Goal: Transaction & Acquisition: Purchase product/service

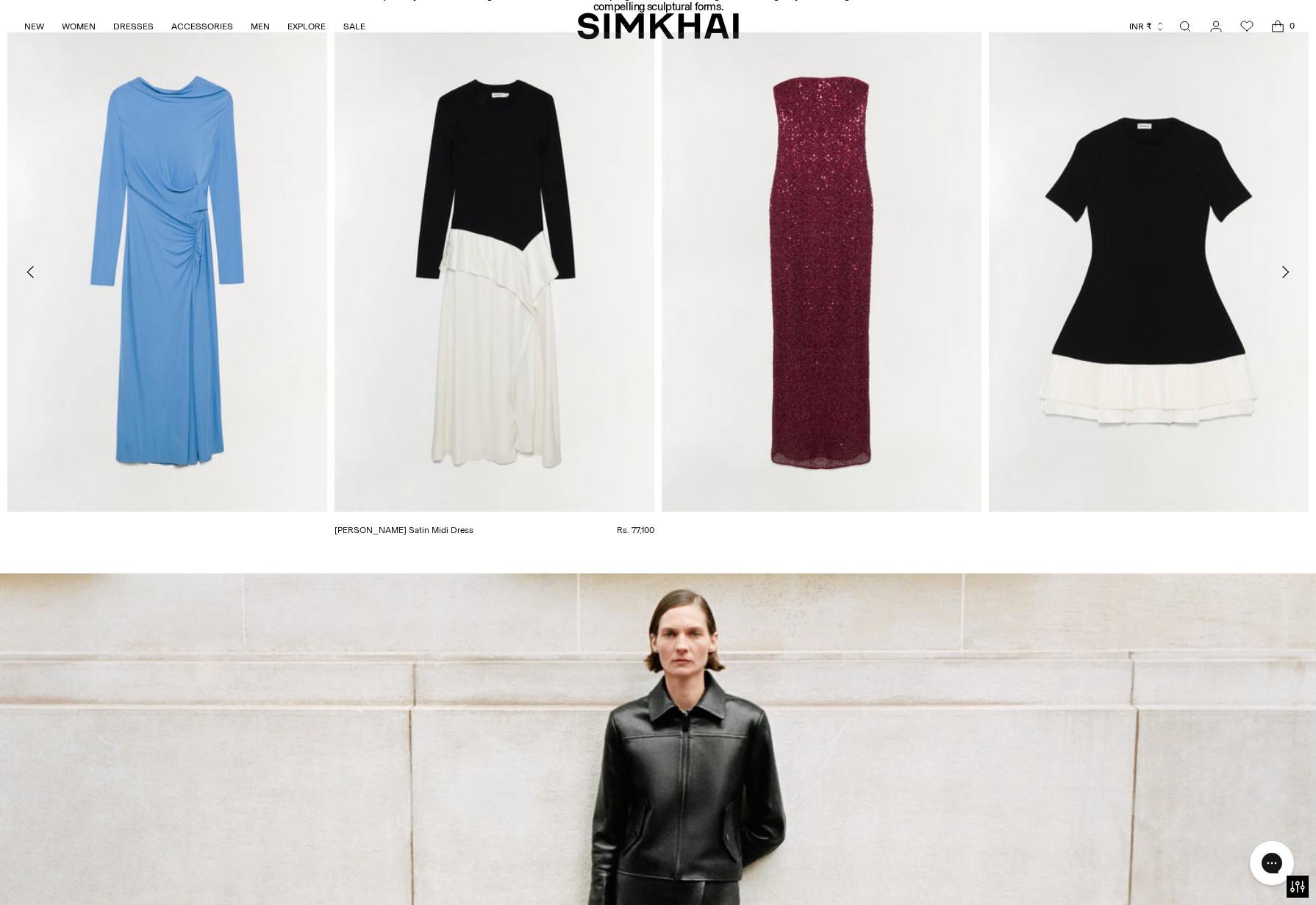
scroll to position [1925, 0]
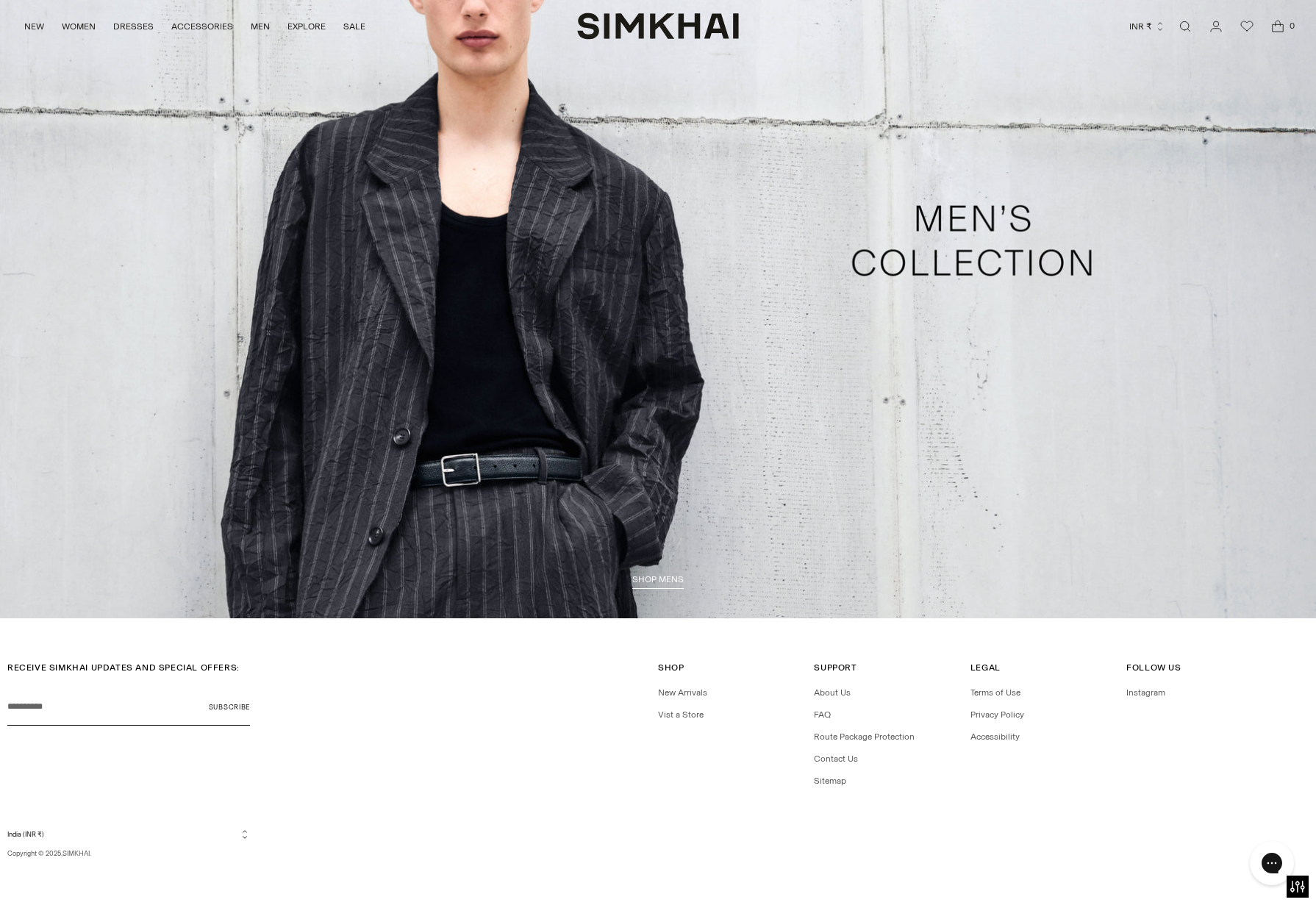
click at [506, 388] on link "/collections/shop-all-mens" at bounding box center [658, 240] width 1316 height 755
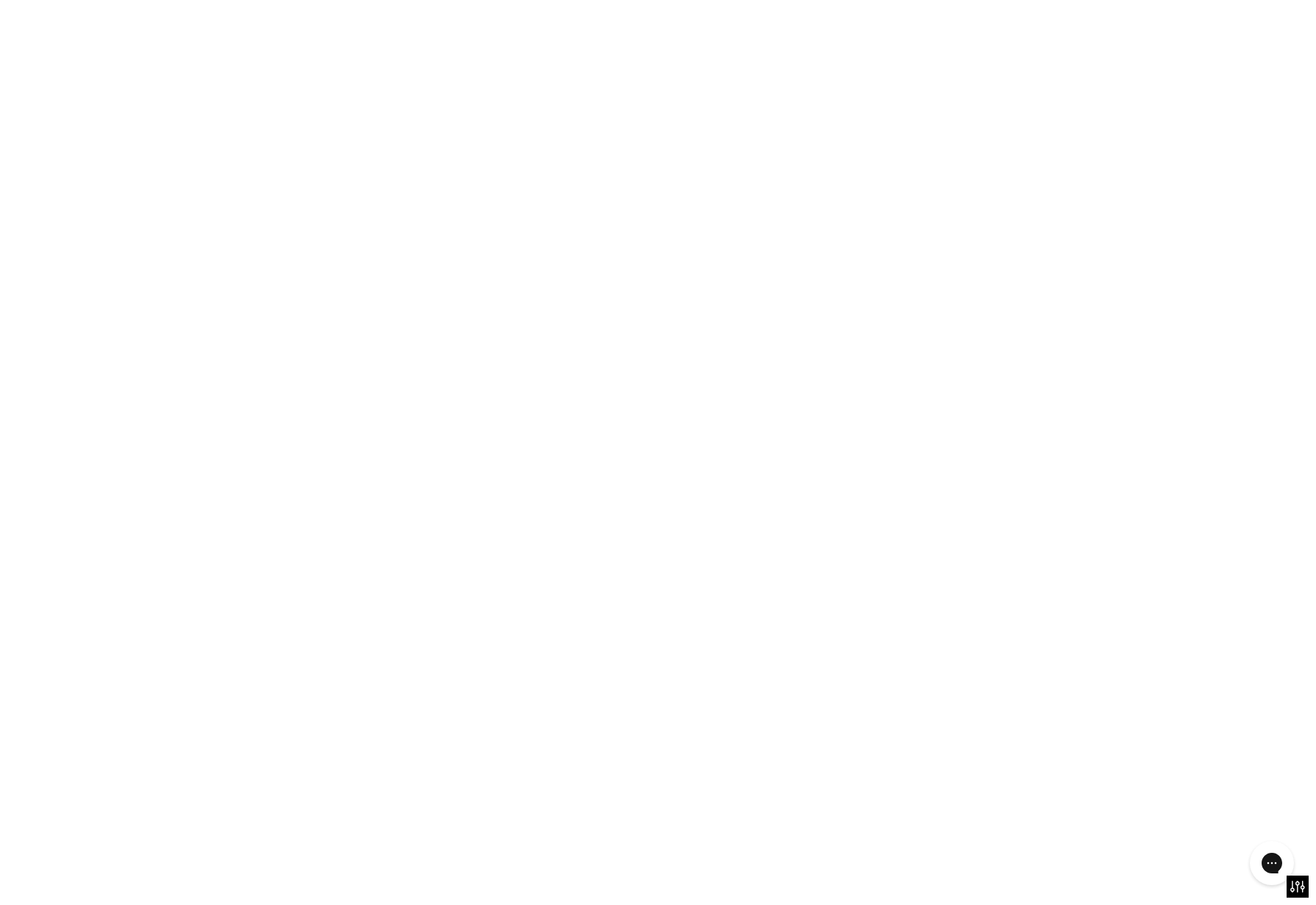
scroll to position [4386, 0]
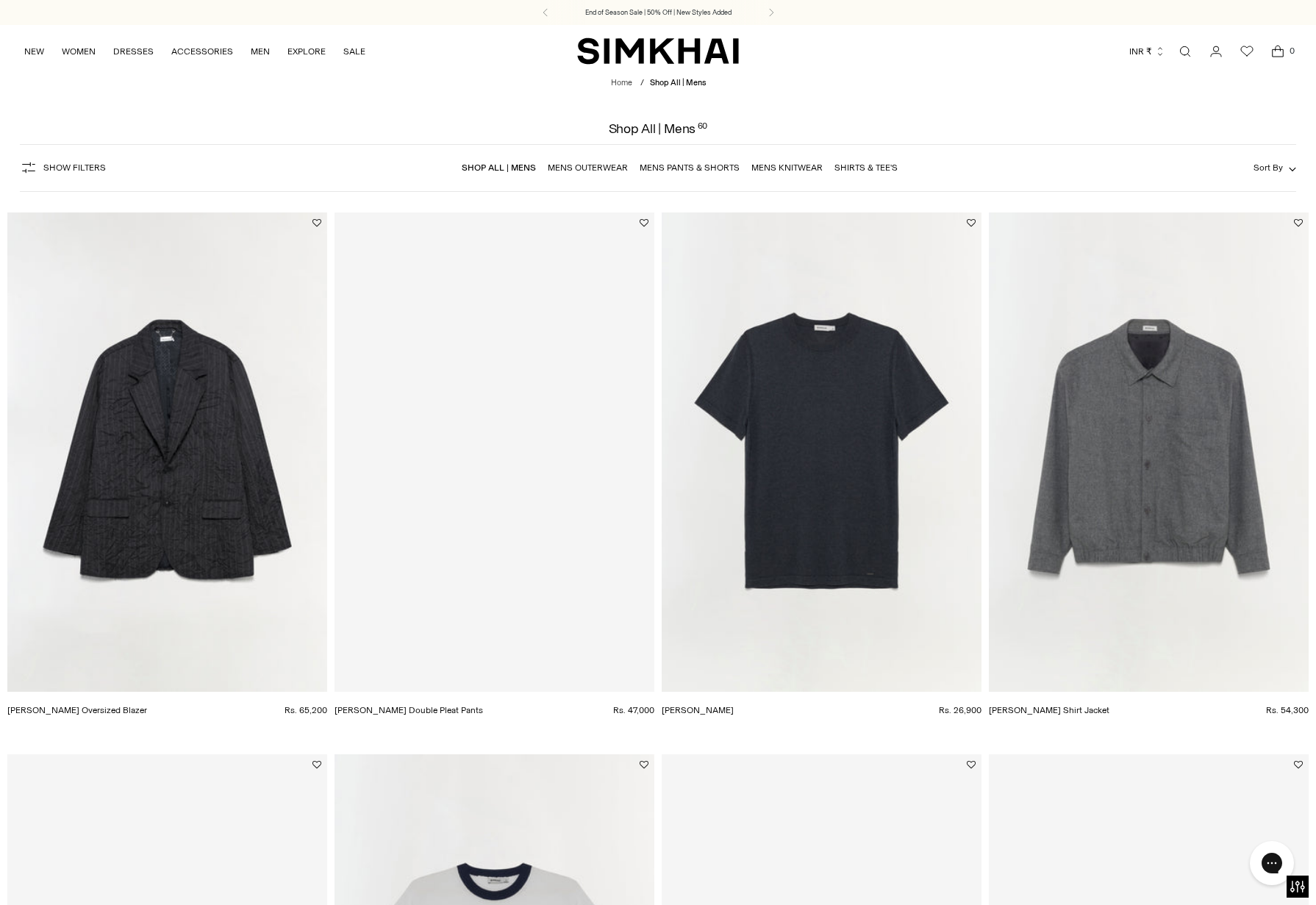
click at [0, 0] on img "Peter Oversized Blazer" at bounding box center [0, 0] width 0 height 0
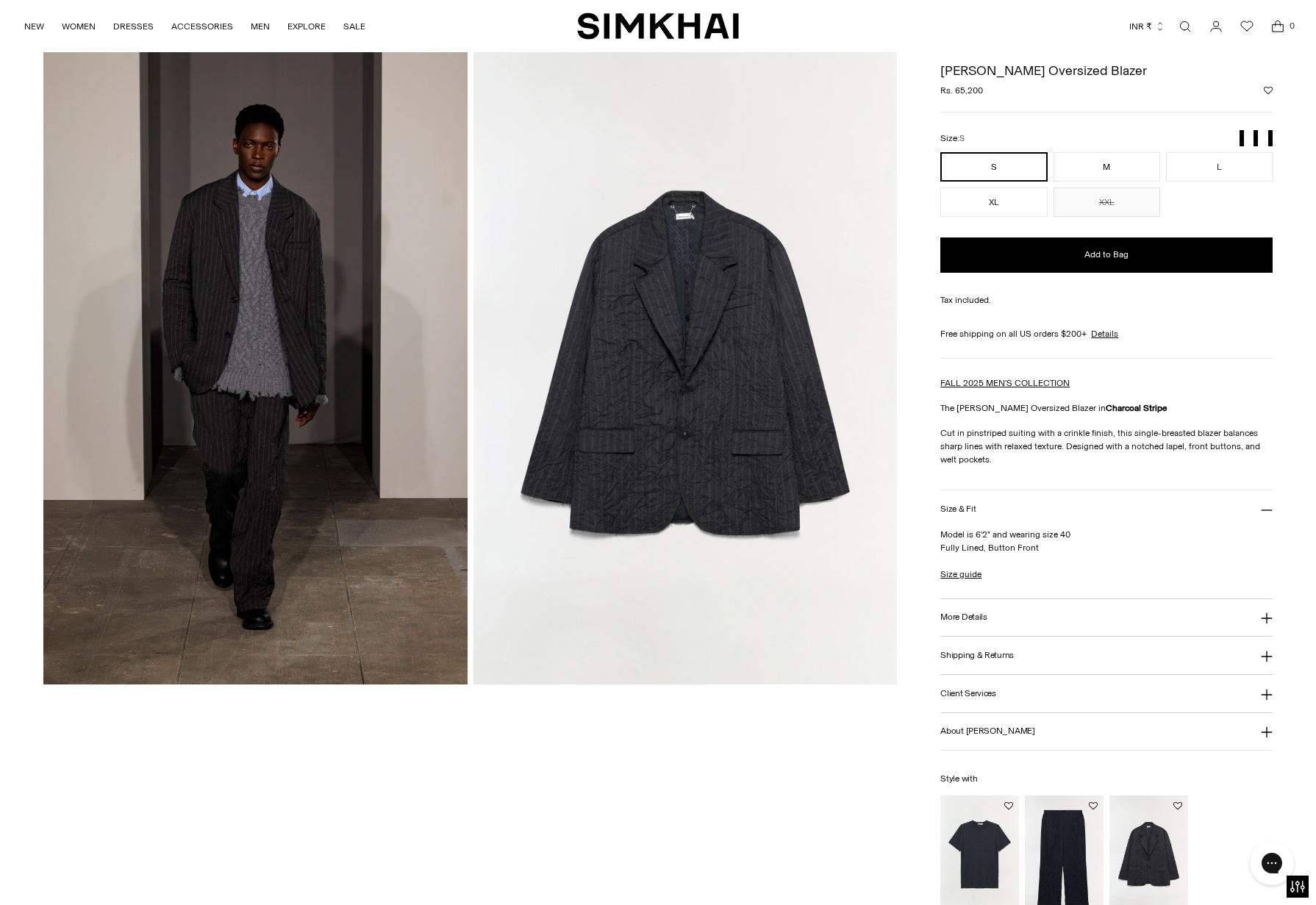
scroll to position [59, 0]
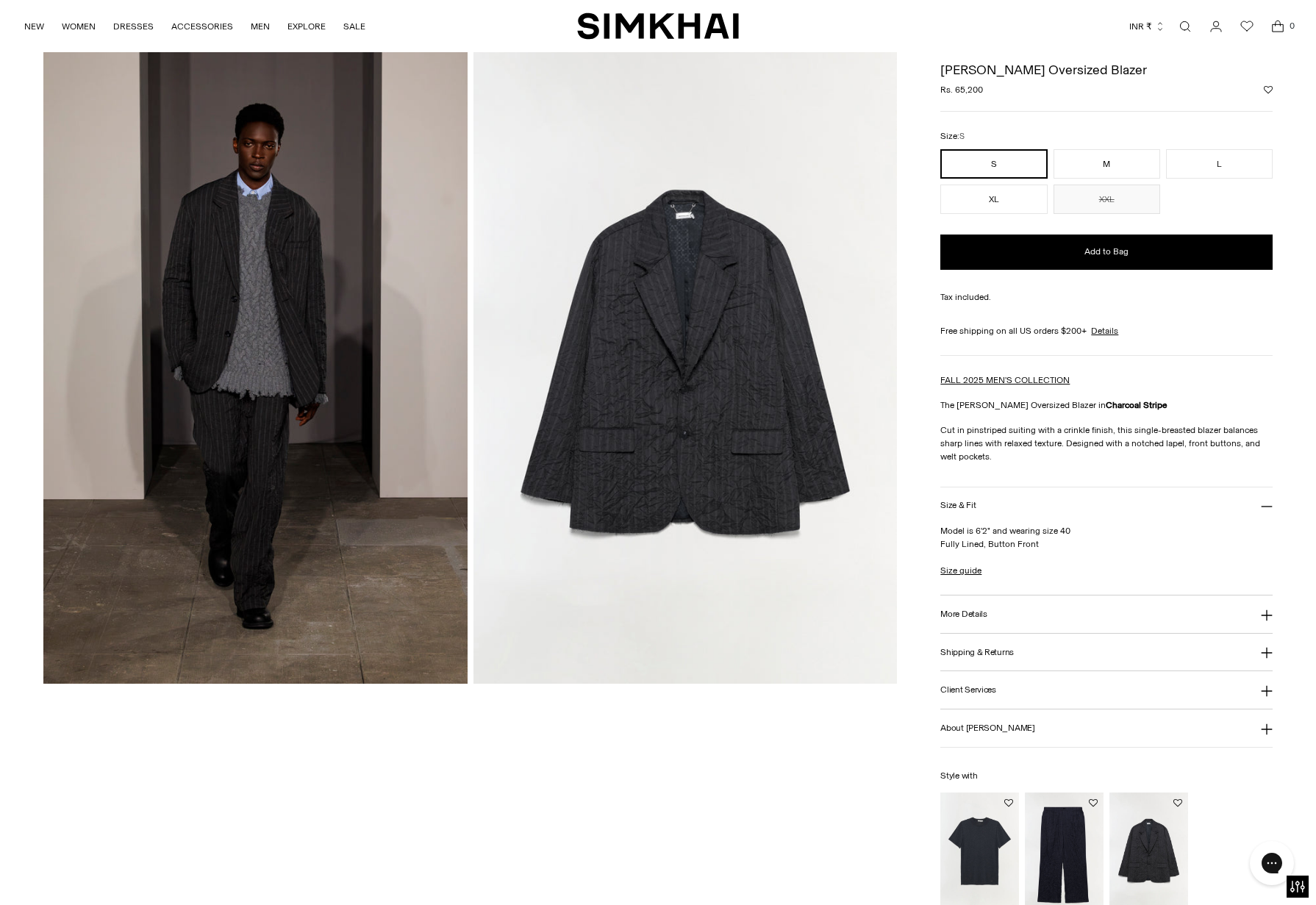
click at [1267, 509] on icon at bounding box center [1267, 507] width 11 height 11
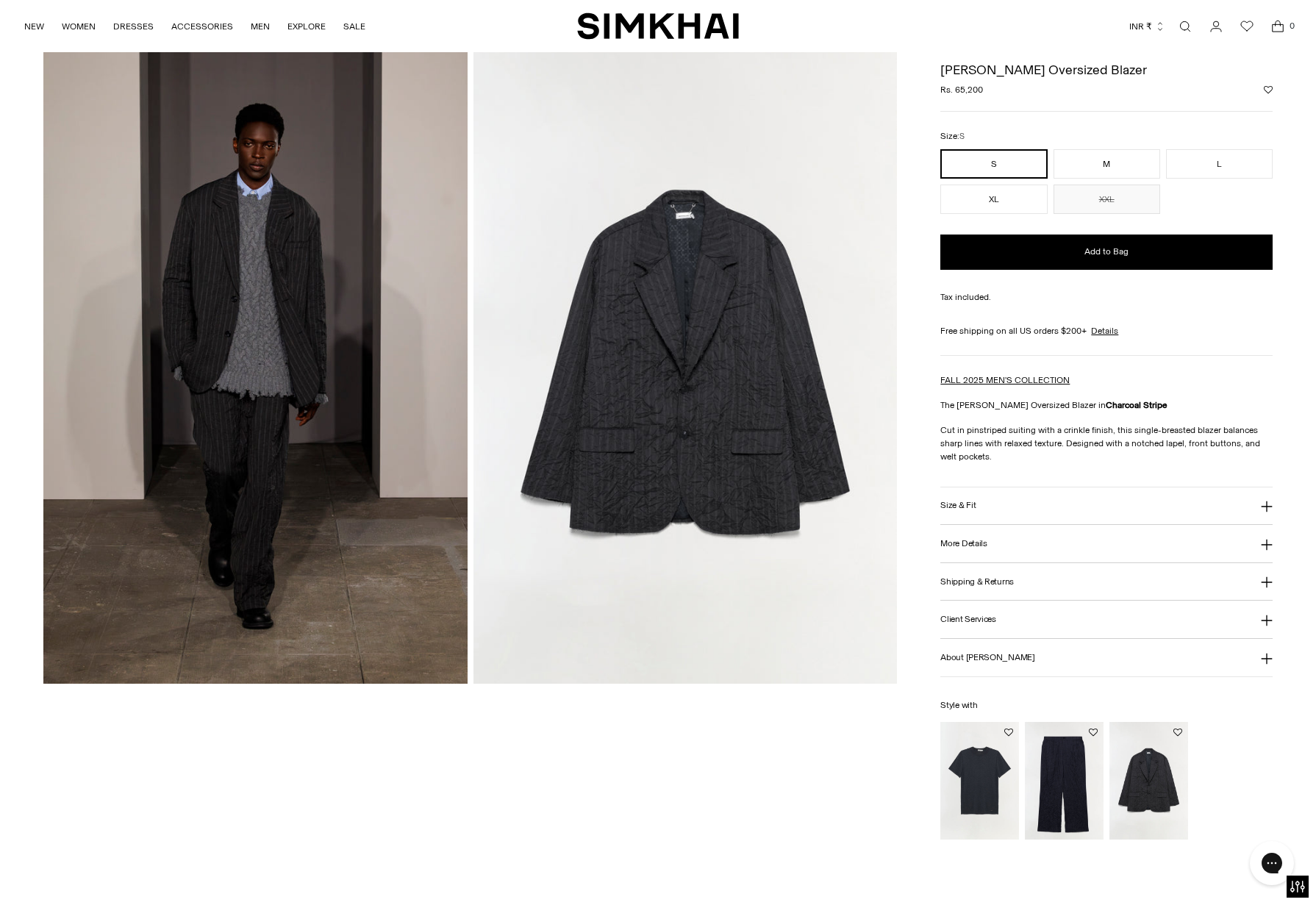
click at [1267, 509] on icon at bounding box center [1267, 507] width 11 height 11
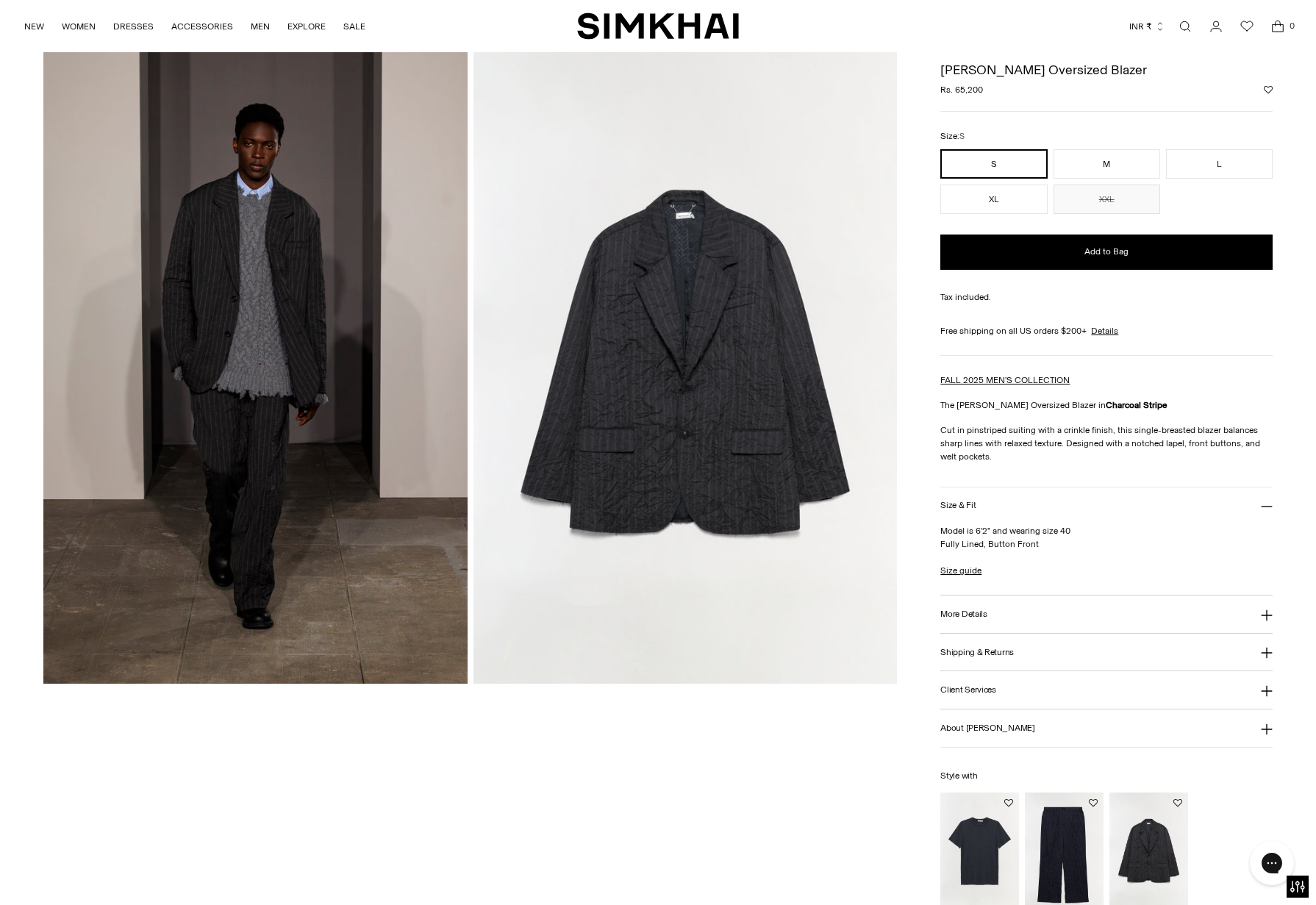
scroll to position [0, 0]
